Goal: Information Seeking & Learning: Learn about a topic

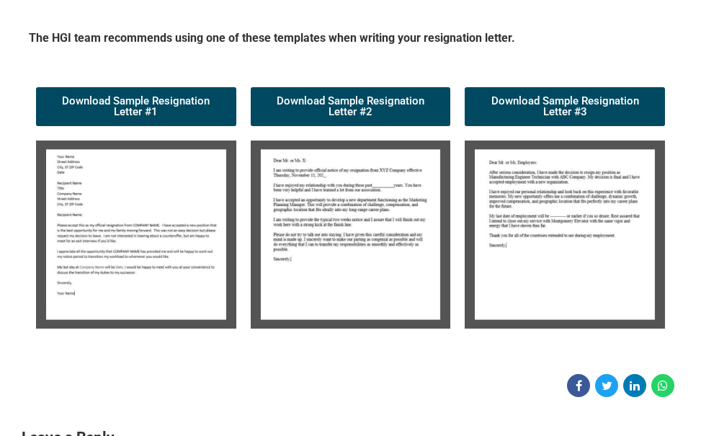
scroll to position [216, 0]
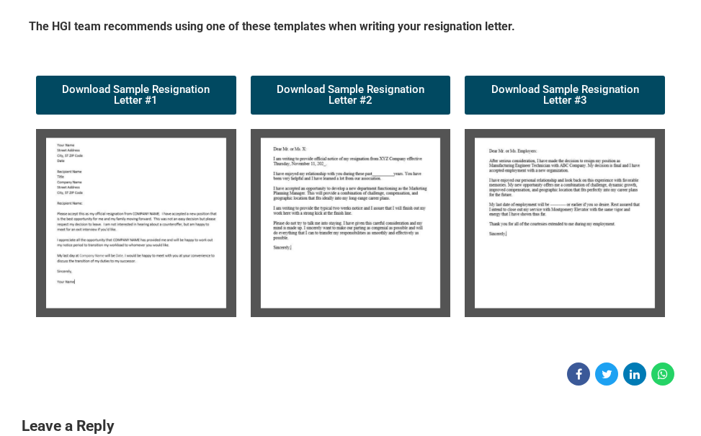
click at [198, 216] on img at bounding box center [136, 223] width 200 height 188
click at [156, 206] on img at bounding box center [136, 223] width 200 height 188
click at [157, 205] on img at bounding box center [136, 223] width 200 height 188
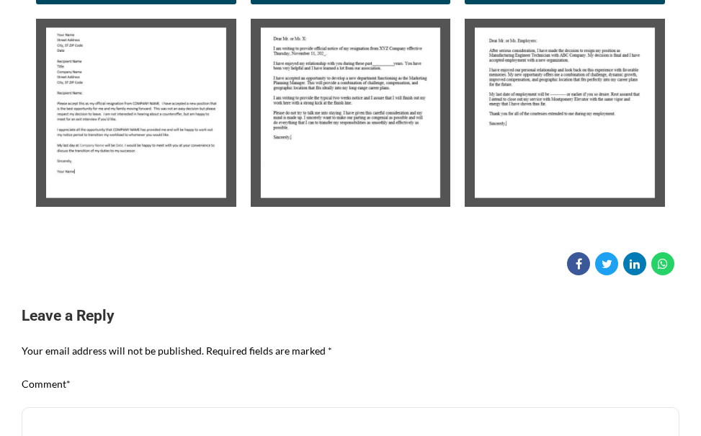
scroll to position [360, 0]
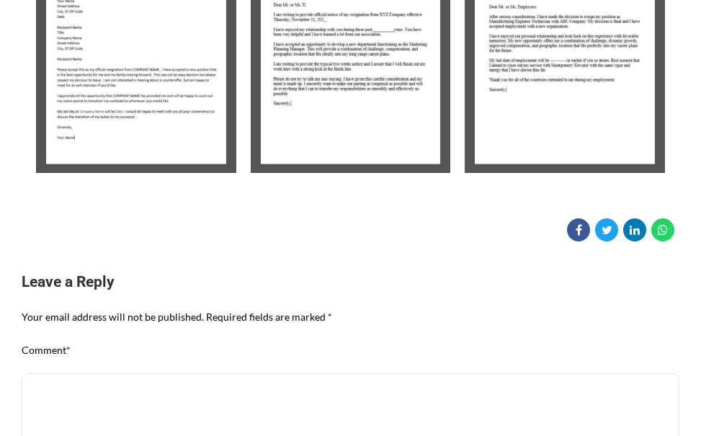
click at [195, 131] on img at bounding box center [136, 79] width 200 height 188
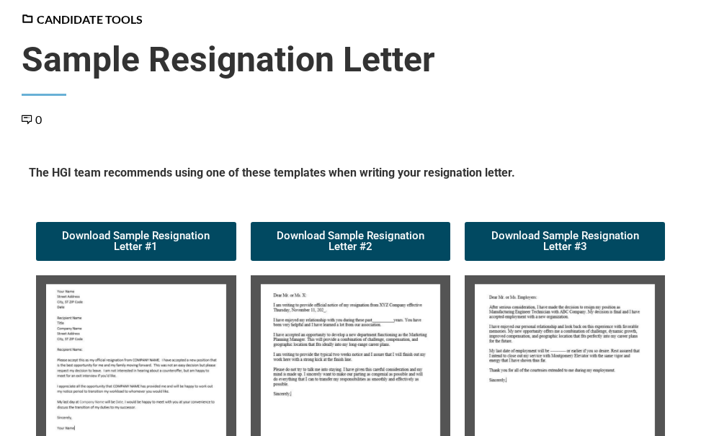
scroll to position [0, 0]
